Goal: Navigation & Orientation: Go to known website

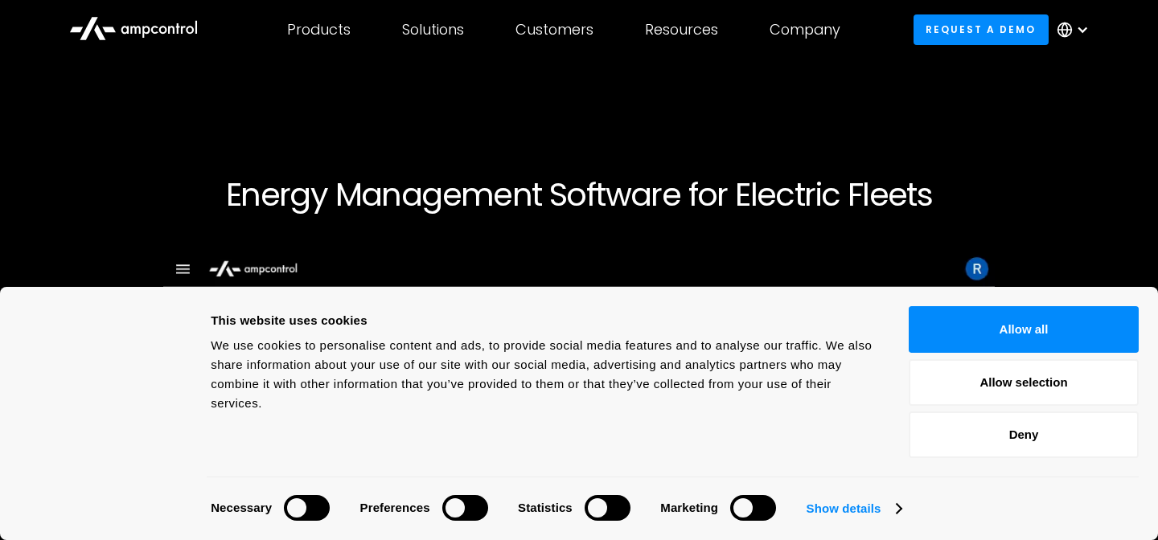
click at [132, 35] on icon at bounding box center [133, 27] width 129 height 39
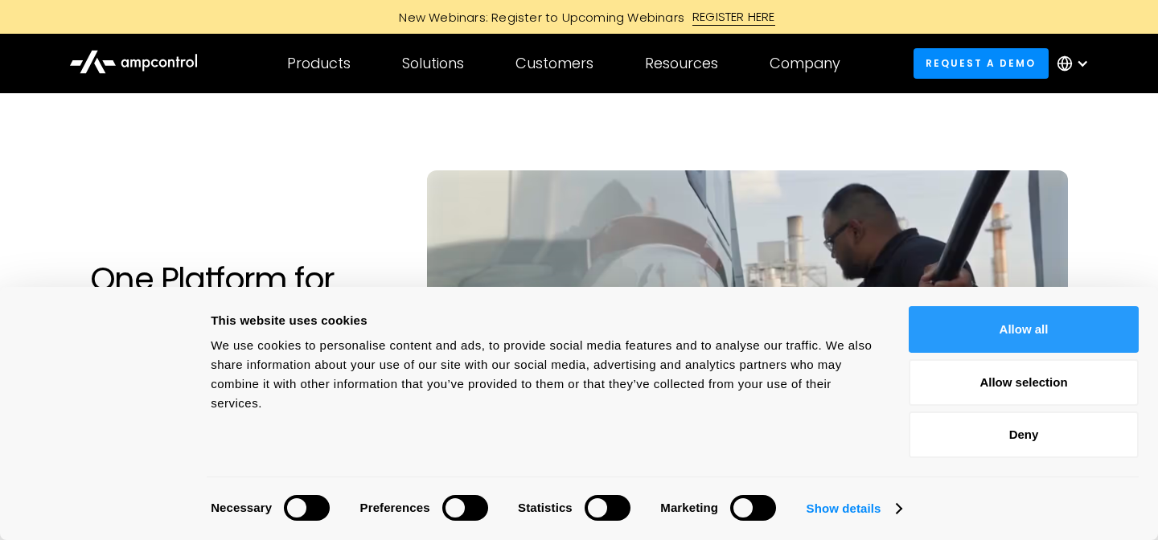
click at [984, 327] on button "Allow all" at bounding box center [1024, 329] width 230 height 47
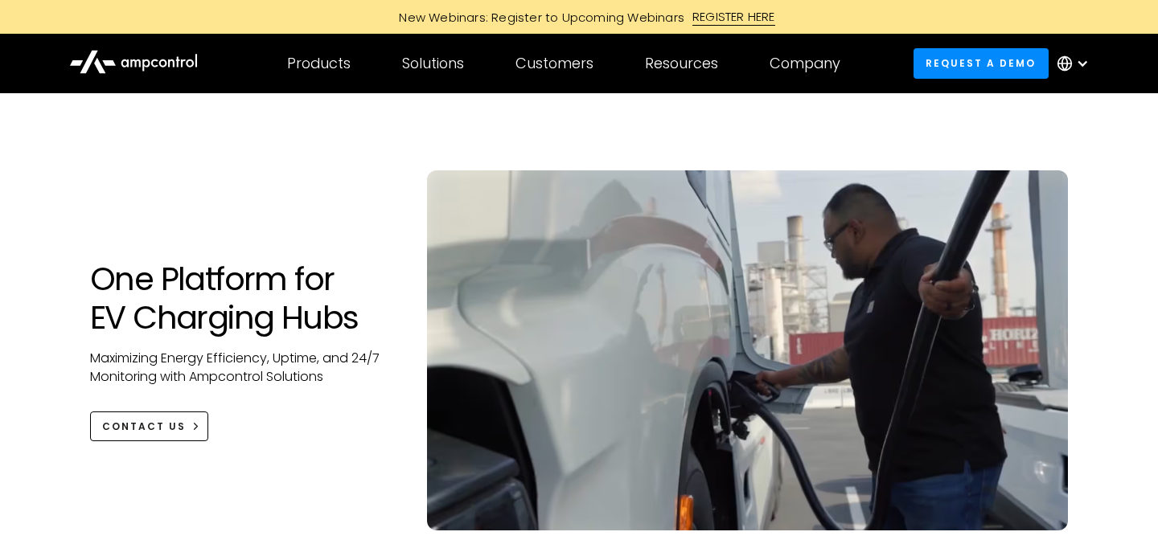
click at [188, 60] on icon at bounding box center [133, 61] width 129 height 38
